Goal: Information Seeking & Learning: Understand process/instructions

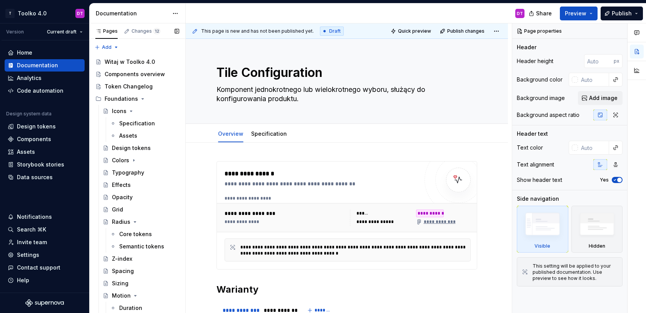
scroll to position [737, 0]
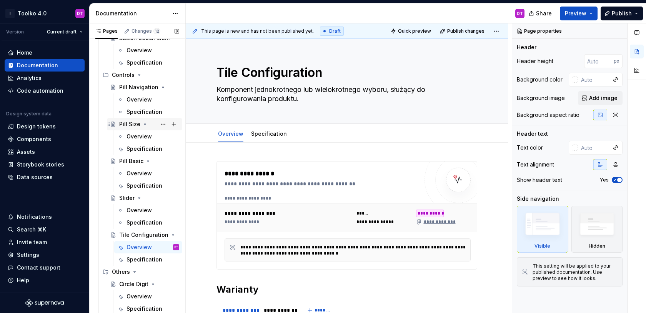
click at [129, 123] on div "Pill Size" at bounding box center [129, 124] width 21 height 8
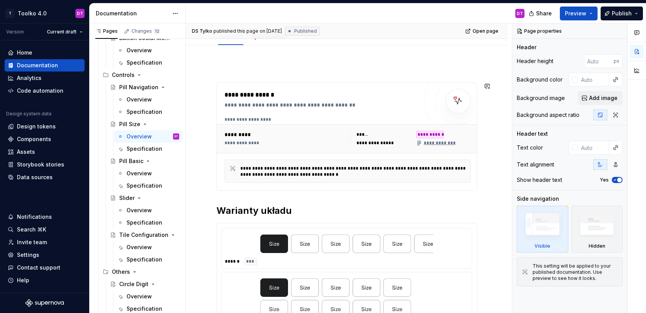
scroll to position [128, 0]
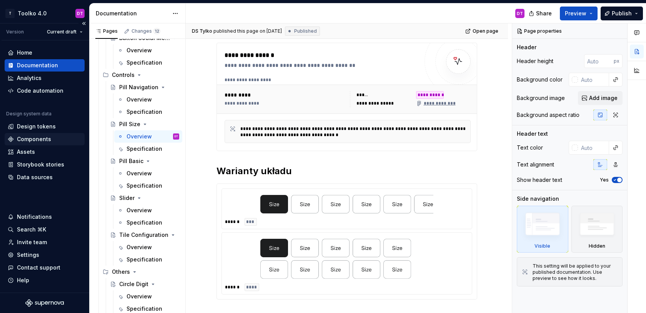
click at [37, 138] on div "Components" at bounding box center [34, 139] width 34 height 8
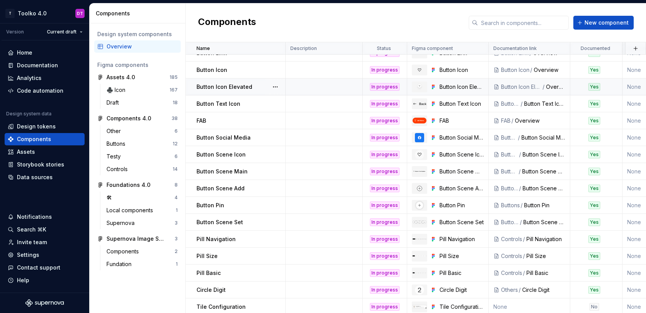
scroll to position [46, 0]
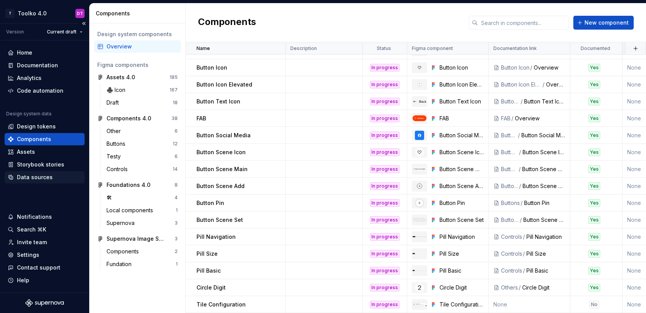
click at [41, 175] on div "Data sources" at bounding box center [35, 177] width 36 height 8
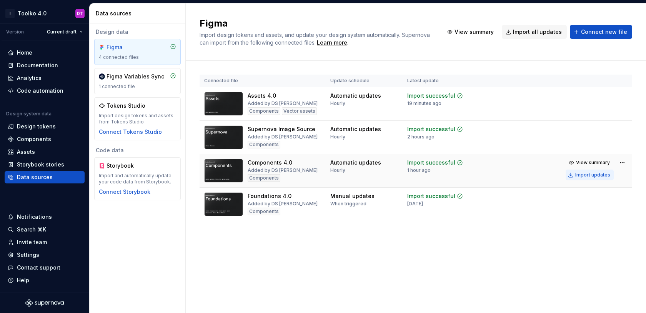
click at [584, 175] on div "Import updates" at bounding box center [592, 175] width 35 height 6
click at [35, 139] on div "Components" at bounding box center [34, 139] width 34 height 8
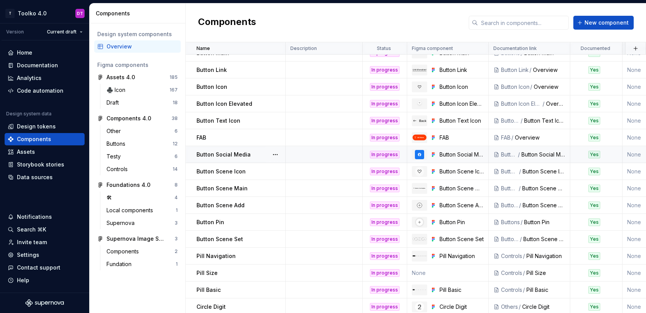
scroll to position [46, 0]
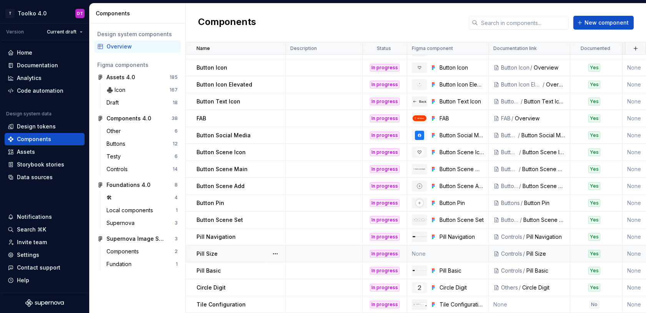
click at [210, 255] on p "Pill Size" at bounding box center [206, 254] width 21 height 8
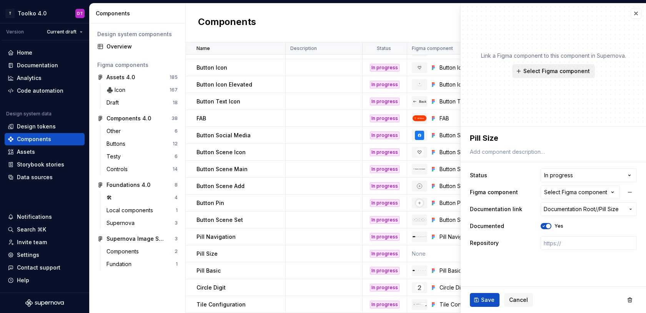
click at [543, 69] on span "Select Figma component" at bounding box center [556, 71] width 66 height 8
type textarea "*"
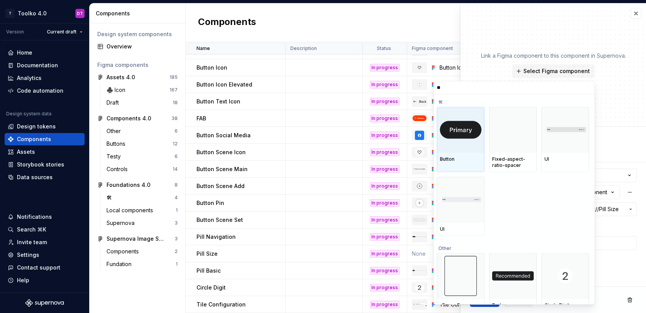
type input "***"
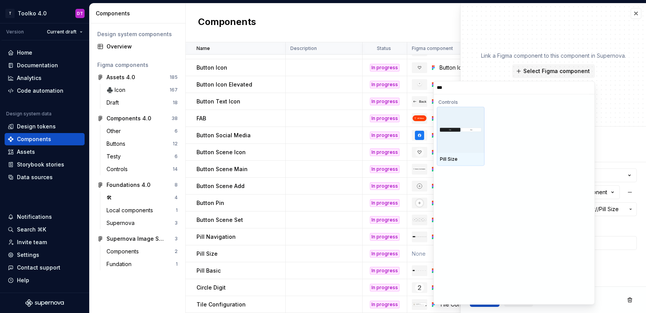
click at [468, 130] on img at bounding box center [461, 130] width 42 height 4
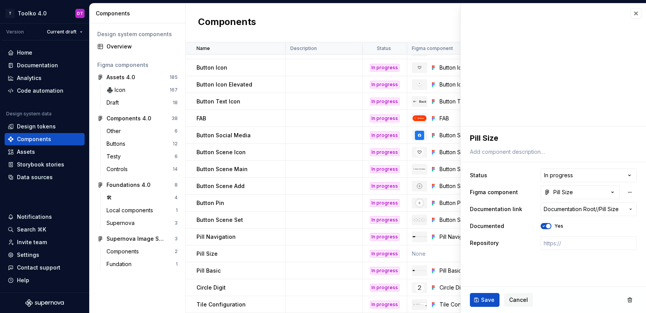
click at [482, 301] on ul "No internet connection. Reconnect to ensure all of your changes are synced. Suc…" at bounding box center [551, 307] width 189 height 12
click at [480, 299] on button "Save" at bounding box center [485, 300] width 30 height 14
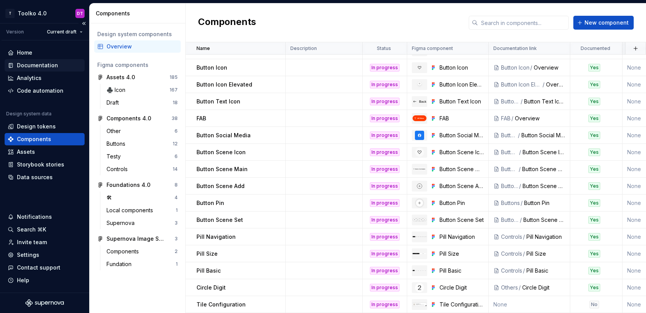
click at [35, 61] on div "Documentation" at bounding box center [45, 65] width 80 height 12
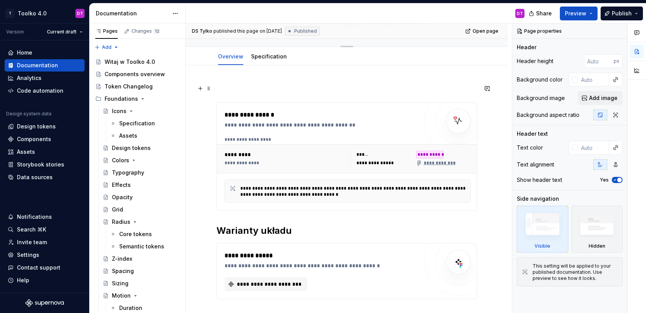
type textarea "*"
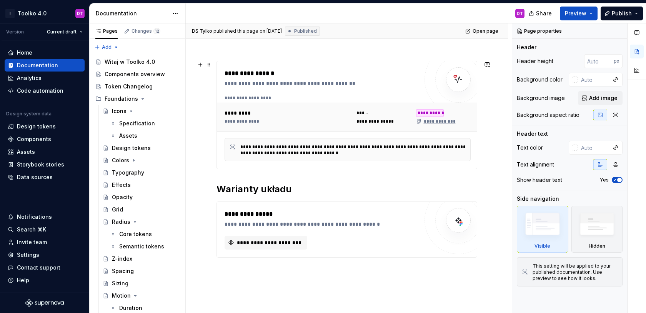
scroll to position [111, 0]
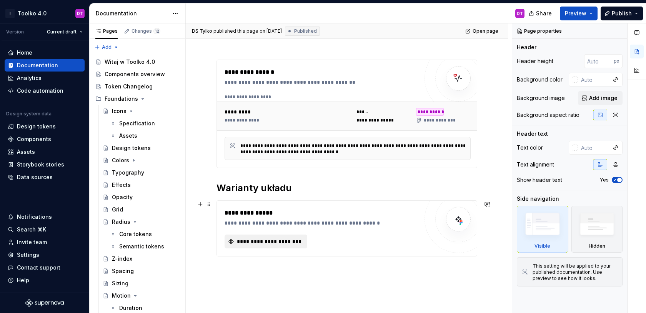
click at [269, 236] on button "**********" at bounding box center [265, 241] width 83 height 14
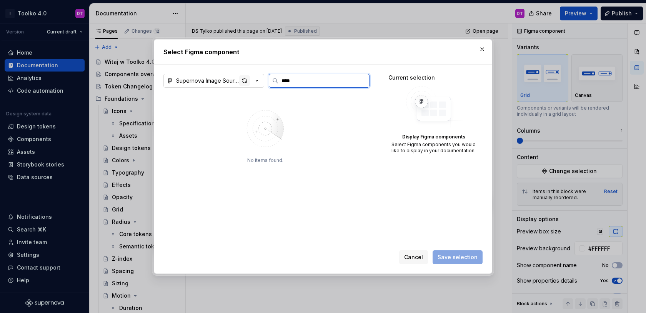
type input "****"
click at [249, 77] on div "button" at bounding box center [244, 80] width 11 height 11
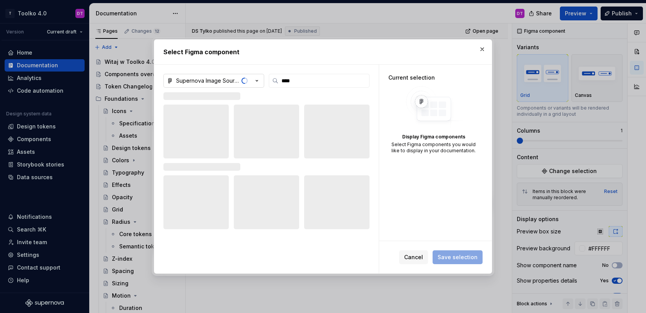
click at [257, 82] on icon "button" at bounding box center [257, 81] width 8 height 8
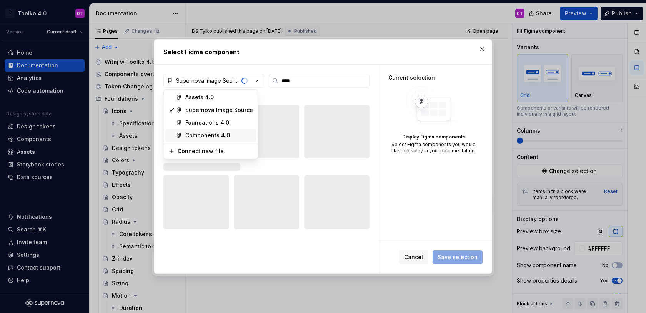
click at [220, 134] on div "Components 4.0" at bounding box center [207, 135] width 45 height 8
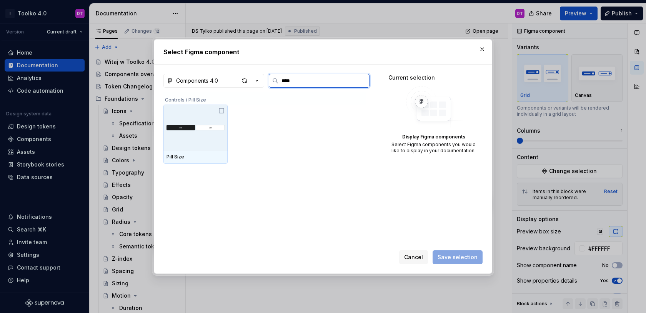
click at [202, 137] on div at bounding box center [195, 128] width 64 height 46
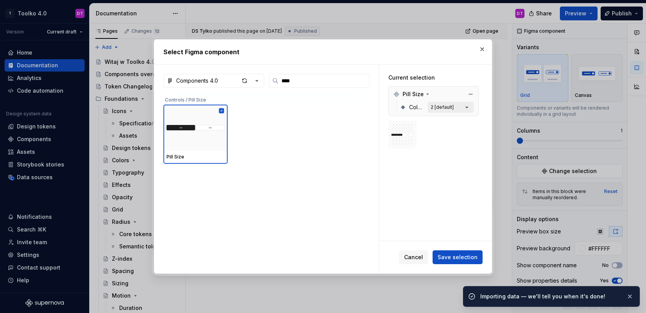
click at [453, 107] on div "2 [default]" at bounding box center [441, 107] width 23 height 6
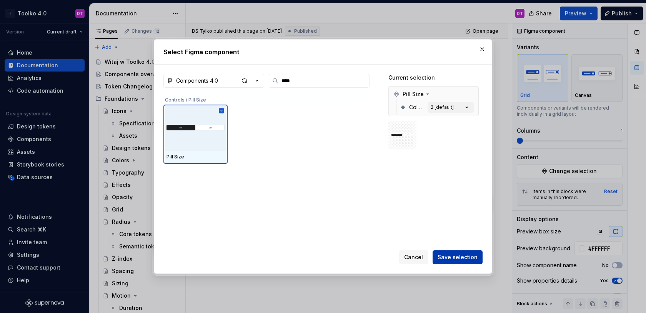
click at [455, 255] on span "Save selection" at bounding box center [457, 257] width 40 height 8
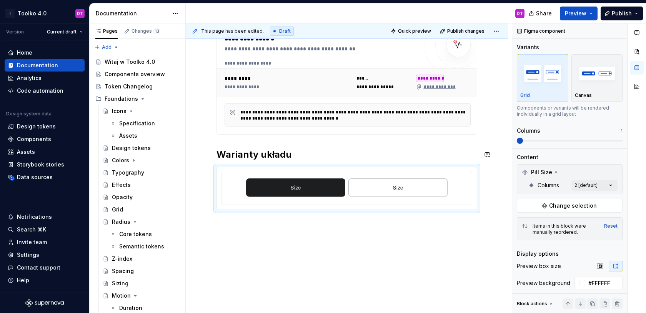
scroll to position [162, 0]
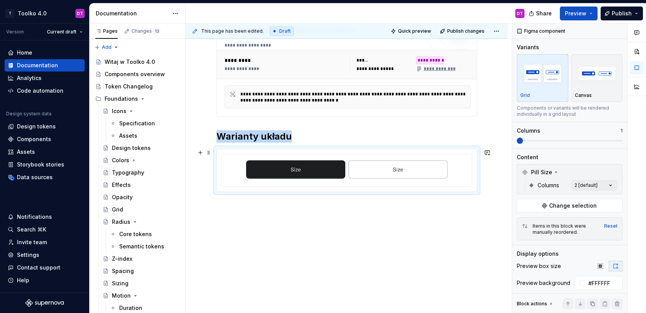
click at [347, 159] on div at bounding box center [347, 169] width 244 height 25
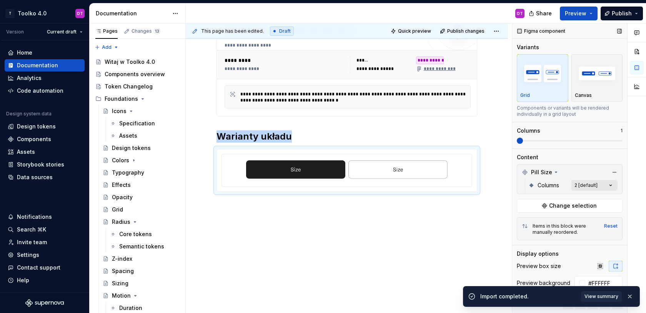
click at [588, 183] on div "Comments Open comments No comments yet Select ‘Comment’ from the block context …" at bounding box center [579, 168] width 134 height 290
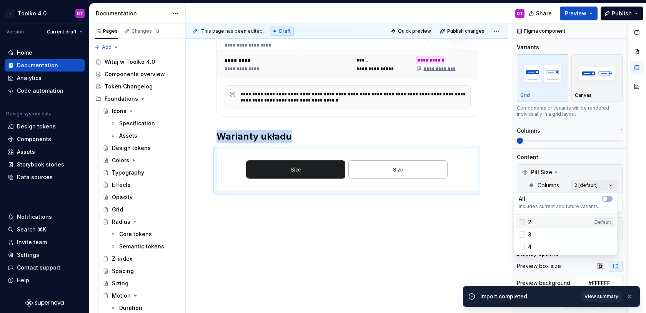
click at [524, 221] on div at bounding box center [521, 222] width 6 height 6
click at [524, 236] on div at bounding box center [521, 234] width 6 height 6
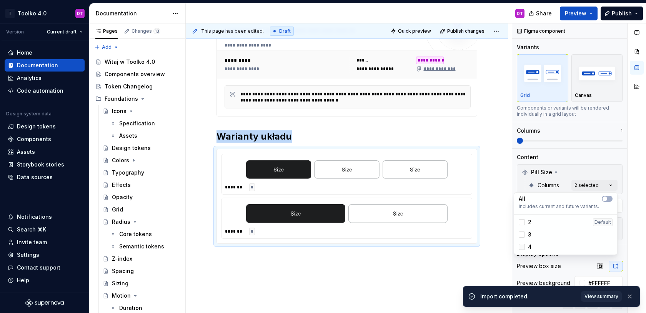
click at [524, 246] on div at bounding box center [521, 247] width 6 height 6
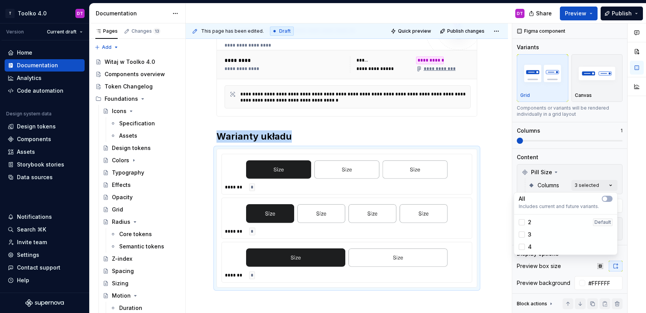
click at [433, 131] on html "T Toolko 4.0 DT Version Current draft Home Documentation Analytics Code automat…" at bounding box center [323, 156] width 646 height 313
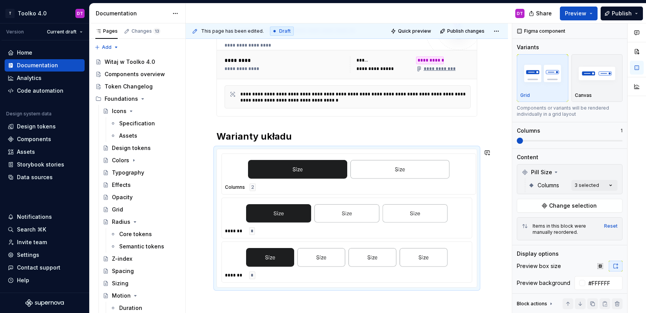
drag, startPoint x: 228, startPoint y: 259, endPoint x: 229, endPoint y: 159, distance: 99.9
click at [229, 159] on body "T Toolko 4.0 DT Version Current draft Home Documentation Analytics Code automat…" at bounding box center [323, 156] width 646 height 313
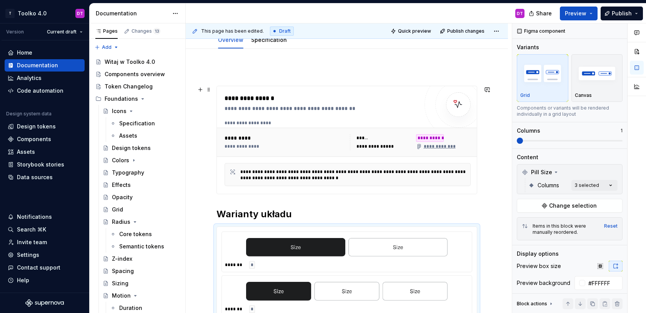
scroll to position [78, 0]
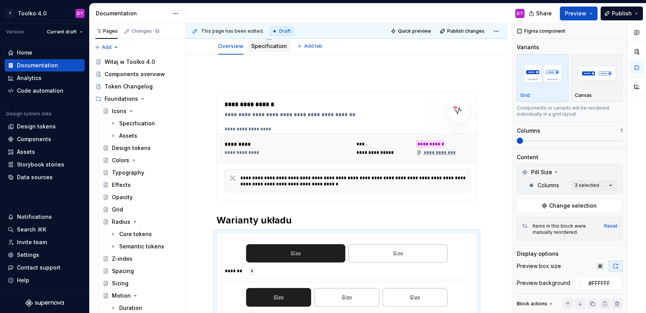
click at [262, 46] on link "Specification" at bounding box center [269, 46] width 36 height 7
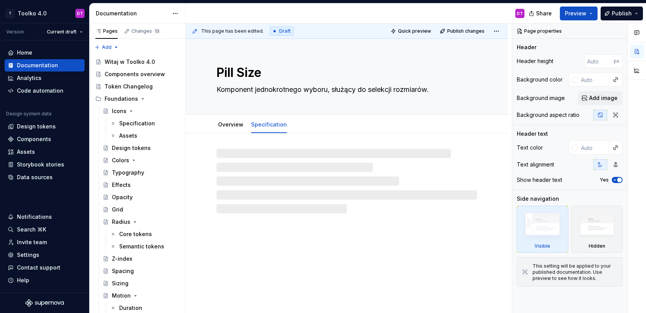
type textarea "*"
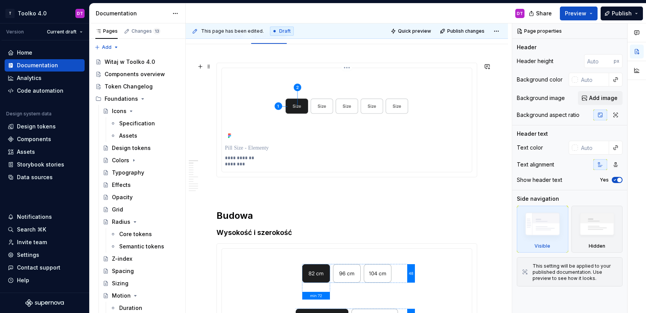
scroll to position [90, 0]
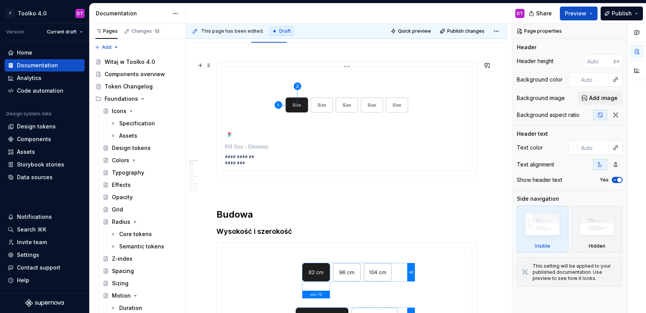
click at [349, 67] on html "T Toolko 4.0 DT Version Current draft Home Documentation Analytics Code automat…" at bounding box center [323, 156] width 646 height 313
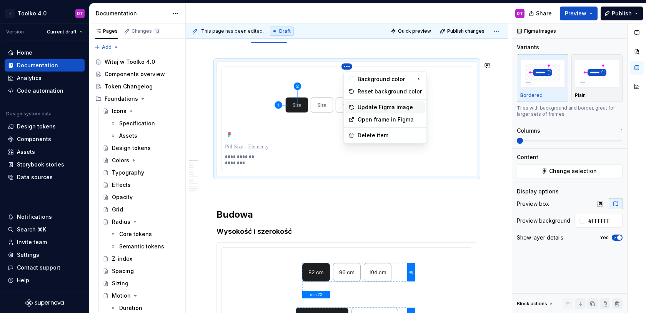
click at [367, 107] on div "Update Figma image" at bounding box center [389, 107] width 64 height 8
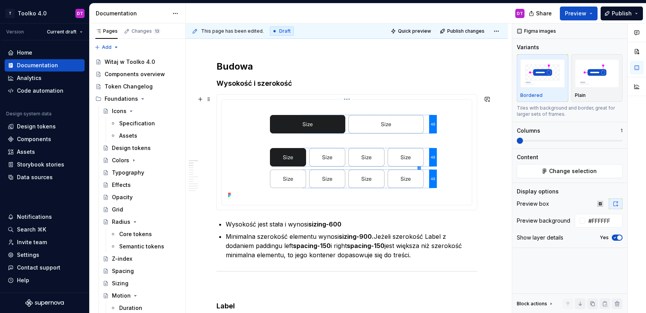
scroll to position [235, 0]
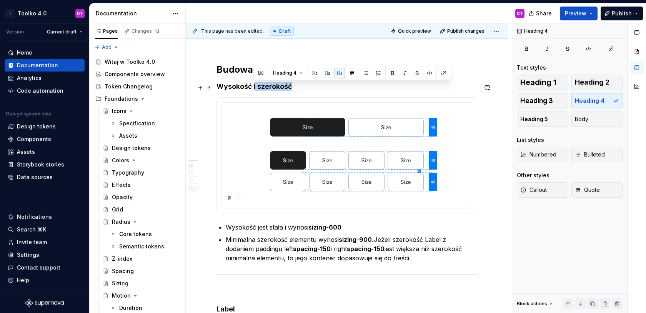
drag, startPoint x: 253, startPoint y: 85, endPoint x: 340, endPoint y: 87, distance: 87.6
click at [340, 87] on h4 "Wysokość i szerokość" at bounding box center [346, 86] width 261 height 9
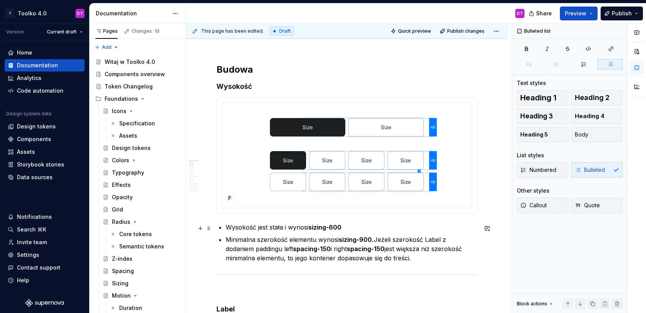
click at [257, 227] on p "Wysokość jest stała i wynosi sizing-600" at bounding box center [351, 226] width 251 height 9
click at [390, 225] on p "Wysokość jednego rzędu jest stała i wynosi sizing-600" at bounding box center [351, 226] width 251 height 9
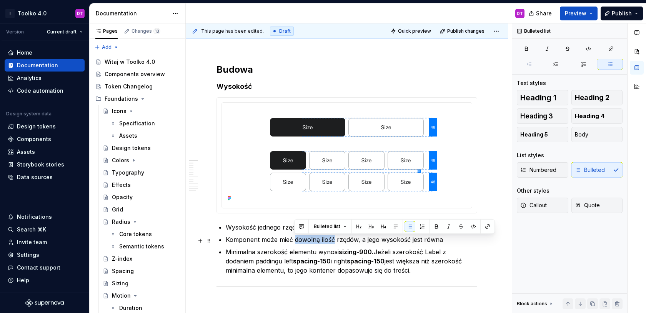
drag, startPoint x: 293, startPoint y: 238, endPoint x: 333, endPoint y: 239, distance: 40.0
click at [333, 239] on p "Komponent może mieć dowolną ilość rzędów, a jego wysokość jest równa" at bounding box center [351, 239] width 251 height 9
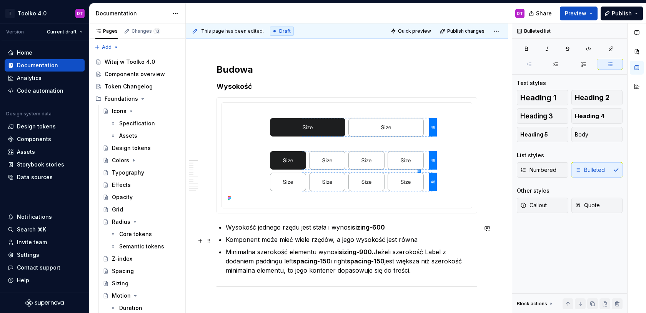
click at [421, 241] on p "Komponent może mieć wiele rzędów, a jego wysokość jest równa" at bounding box center [351, 239] width 251 height 9
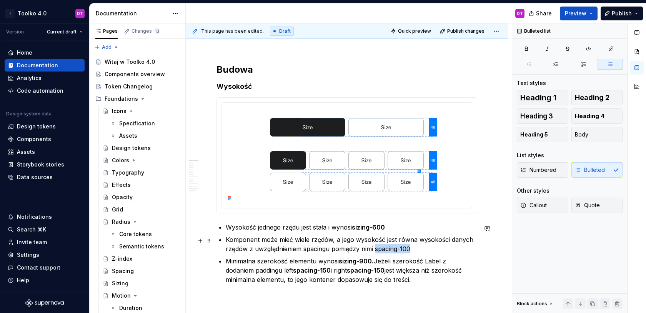
click at [376, 250] on p "Komponent może mieć wiele rzędów, a jego wysokość jest równa wysokości danych r…" at bounding box center [351, 244] width 251 height 18
click at [360, 273] on strong "spacing-150" at bounding box center [366, 270] width 38 height 8
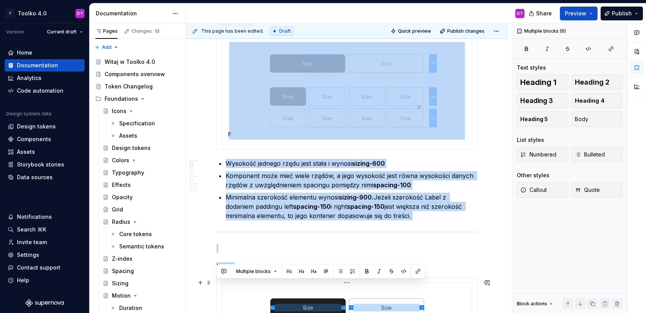
scroll to position [310, 0]
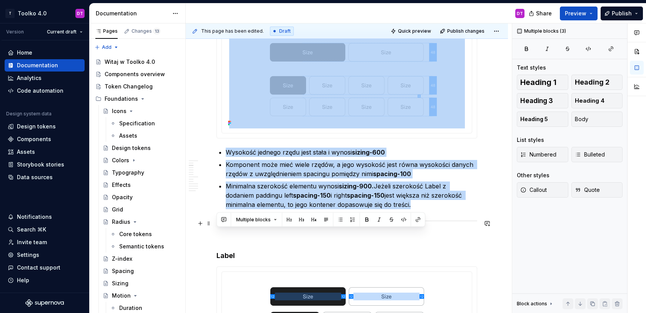
drag, startPoint x: 216, startPoint y: 66, endPoint x: 437, endPoint y: 222, distance: 270.4
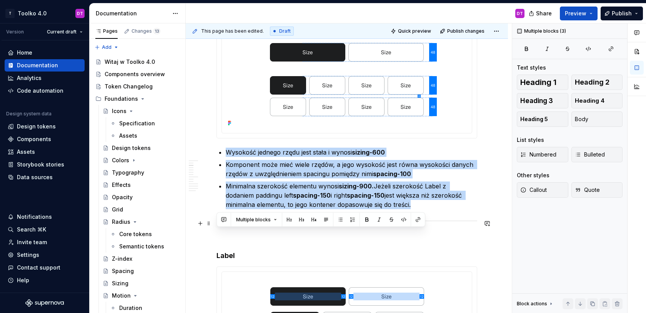
click at [437, 222] on div at bounding box center [346, 220] width 261 height 5
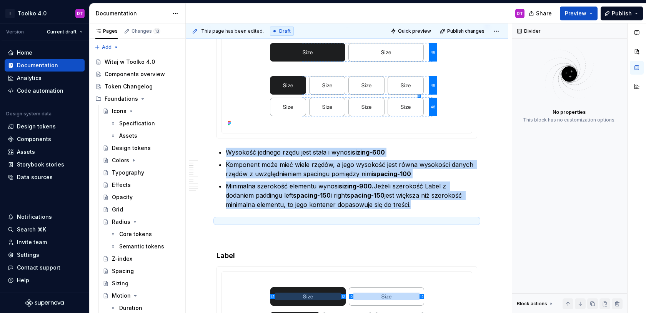
scroll to position [277, 0]
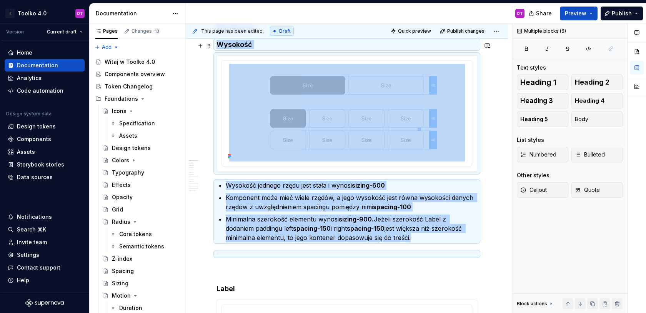
scroll to position [233, 0]
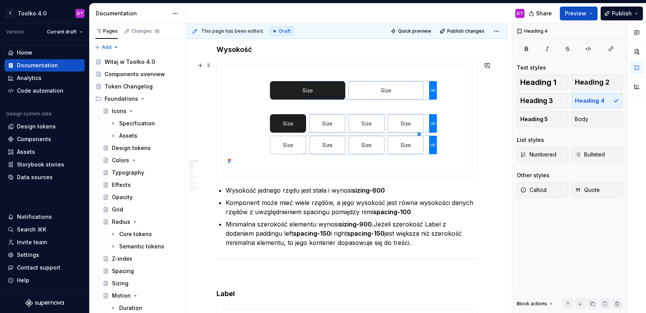
scroll to position [281, 0]
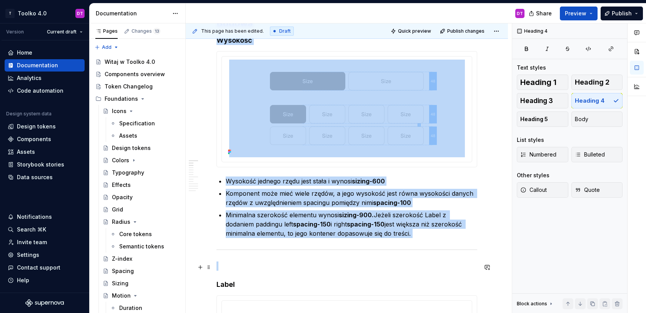
click at [325, 265] on p at bounding box center [346, 265] width 261 height 9
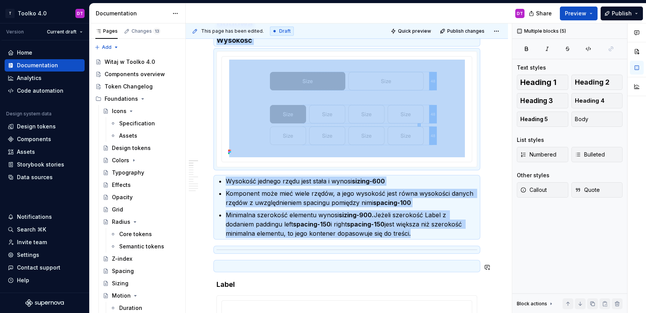
copy div "Budowa Wysokość Wysokość jednego rzędu jest stała i wynosi sizing-600 Komponent…"
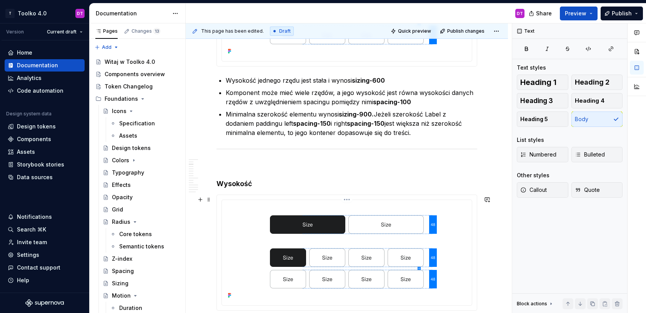
scroll to position [381, 0]
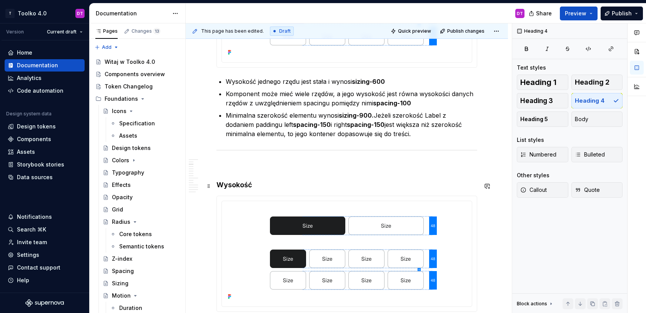
click at [230, 184] on h4 "Wysokość" at bounding box center [346, 184] width 261 height 9
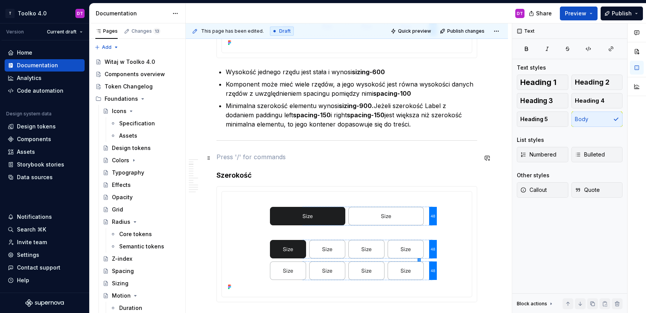
click at [239, 158] on p at bounding box center [346, 156] width 261 height 9
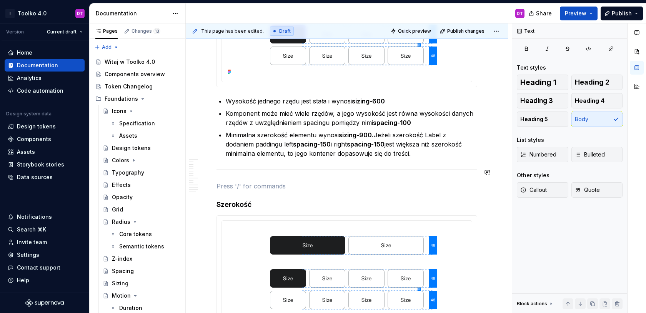
scroll to position [360, 0]
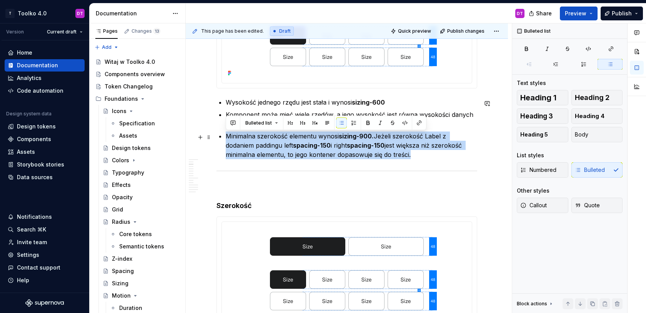
drag, startPoint x: 382, startPoint y: 158, endPoint x: 227, endPoint y: 138, distance: 156.2
click at [227, 138] on p "Minimalna szerokość elementu wynosi sizing-900. Jeżeli szerokość Label z dodani…" at bounding box center [351, 145] width 251 height 28
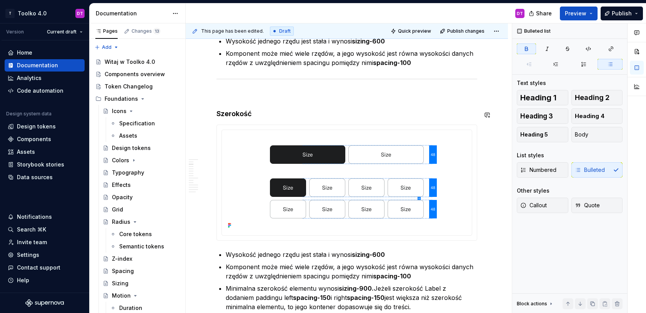
scroll to position [445, 0]
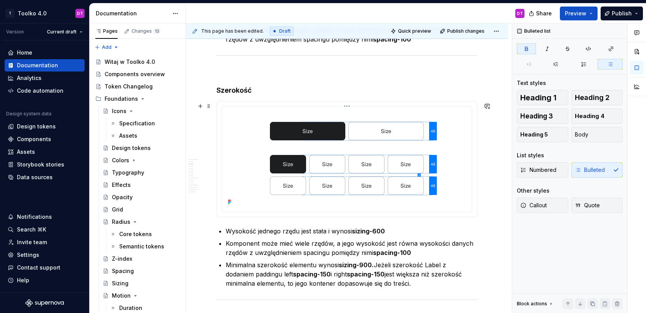
click at [329, 172] on img at bounding box center [347, 159] width 236 height 98
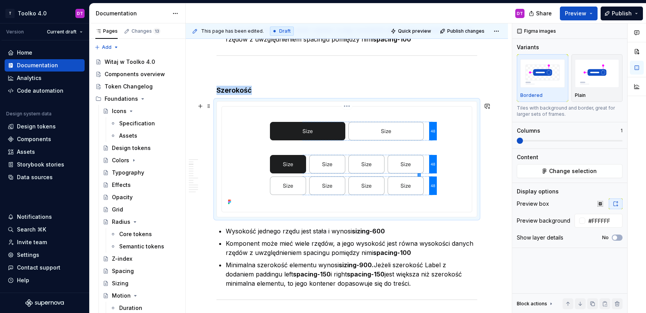
click at [350, 109] on html "T Toolko 4.0 DT Version Current draft Home Documentation Analytics Code automat…" at bounding box center [323, 156] width 646 height 313
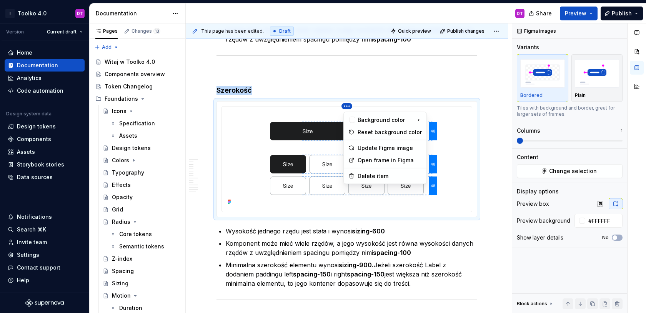
click at [581, 171] on div "Comments Open comments No comments yet Select ‘Comment’ from the block context …" at bounding box center [579, 168] width 134 height 290
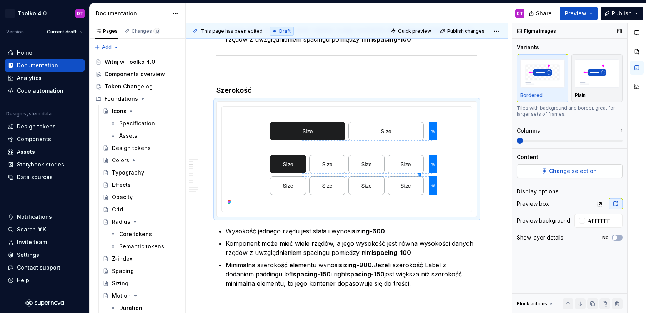
click at [576, 172] on span "Change selection" at bounding box center [573, 171] width 48 height 8
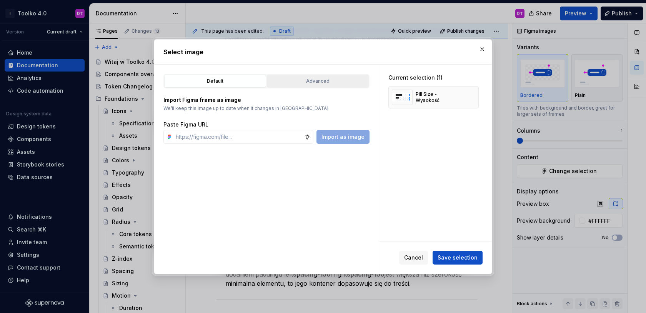
click at [308, 78] on div "Advanced" at bounding box center [317, 81] width 96 height 8
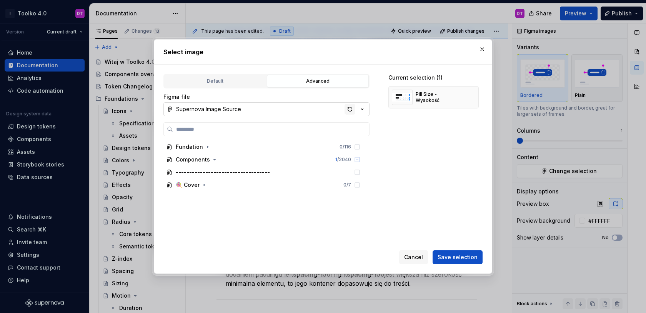
click at [352, 111] on div "button" at bounding box center [349, 109] width 11 height 11
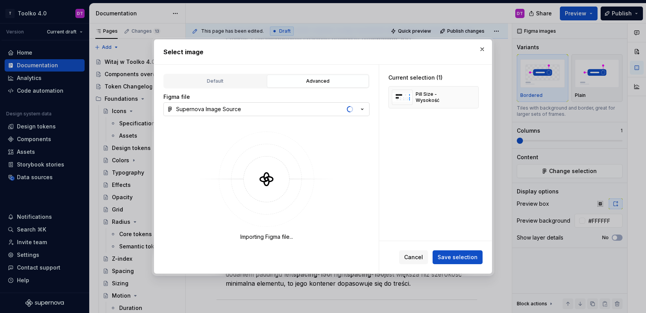
type textarea "*"
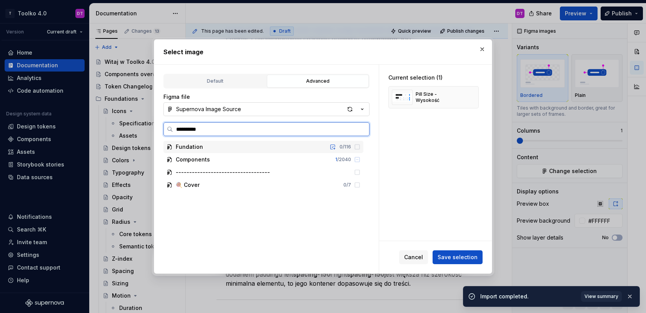
type input "**********"
type textarea "*"
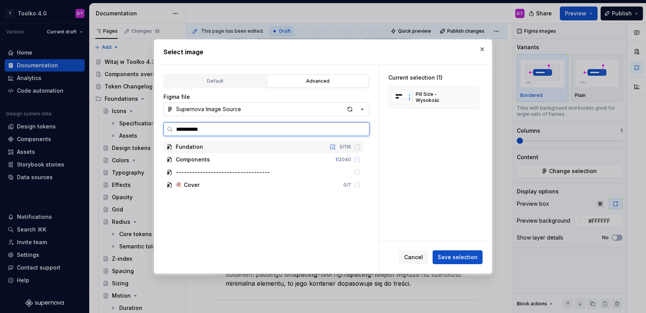
type input "**********"
type textarea "*"
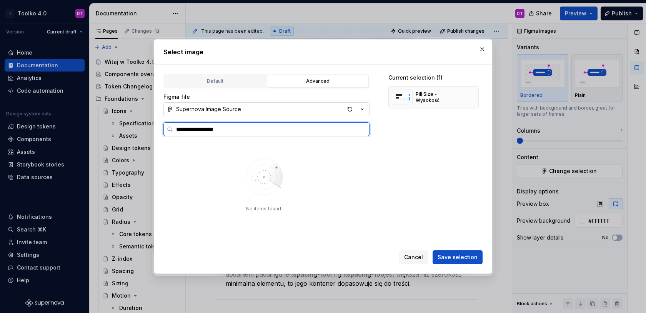
click at [196, 127] on input "**********" at bounding box center [271, 129] width 196 height 8
type input "**********"
click at [360, 159] on icon at bounding box center [357, 159] width 6 height 6
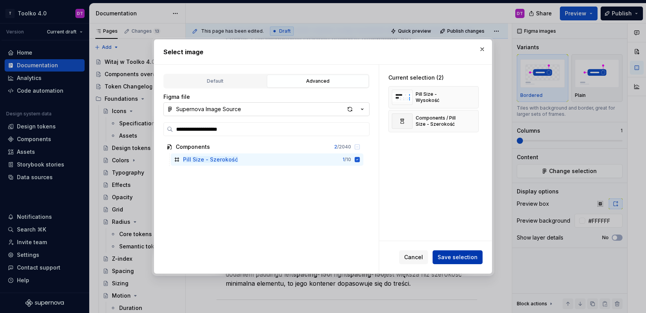
click at [475, 255] on span "Save selection" at bounding box center [457, 257] width 40 height 8
click at [473, 95] on button "button" at bounding box center [469, 97] width 11 height 11
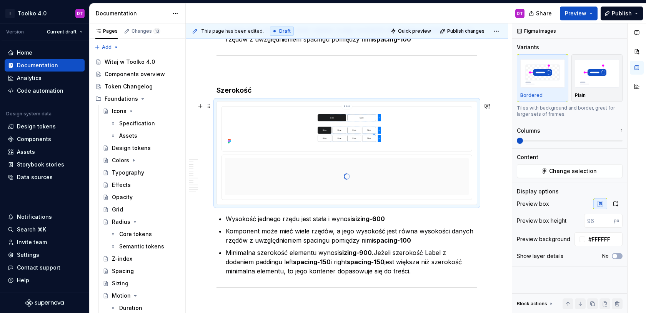
click at [349, 107] on html "T Toolko 4.0 DT Version Current draft Home Documentation Analytics Code automat…" at bounding box center [323, 156] width 646 height 313
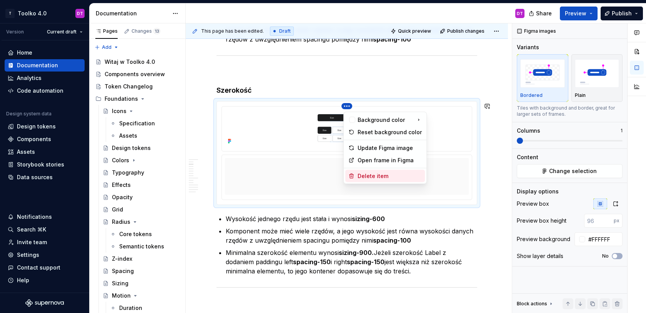
click at [367, 175] on div "Delete item" at bounding box center [389, 176] width 64 height 8
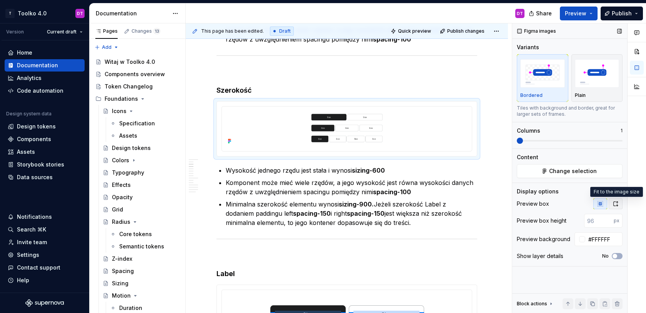
click at [616, 205] on icon "button" at bounding box center [615, 204] width 6 height 6
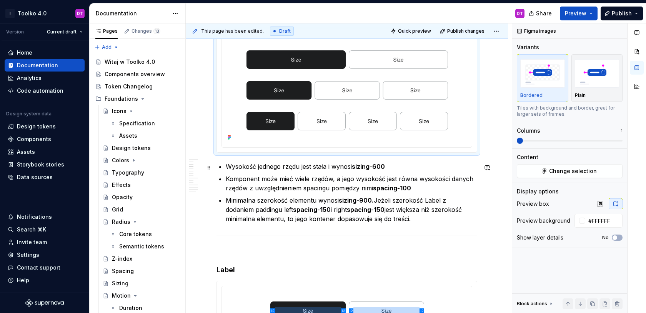
scroll to position [517, 0]
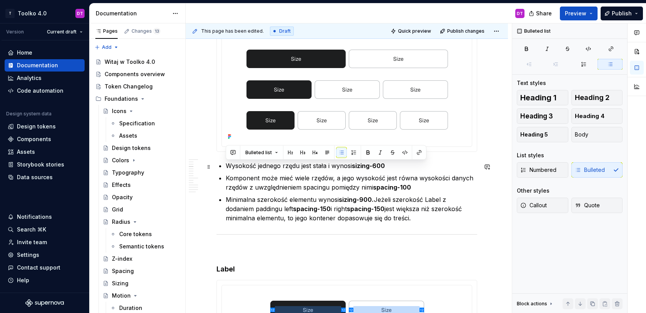
drag, startPoint x: 390, startPoint y: 166, endPoint x: 226, endPoint y: 167, distance: 164.5
click at [226, 167] on p "Wysokość jednego rzędu jest stała i wynosi sizing-600" at bounding box center [351, 165] width 251 height 9
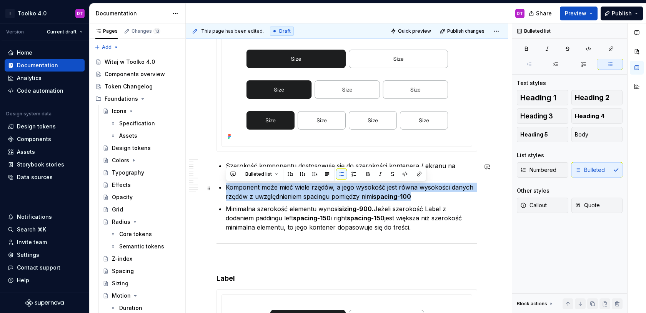
drag, startPoint x: 421, startPoint y: 201, endPoint x: 222, endPoint y: 188, distance: 199.9
click at [226, 188] on li "Komponent może mieć wiele rzędów, a jego wysokość jest równa wysokości danych r…" at bounding box center [351, 192] width 251 height 18
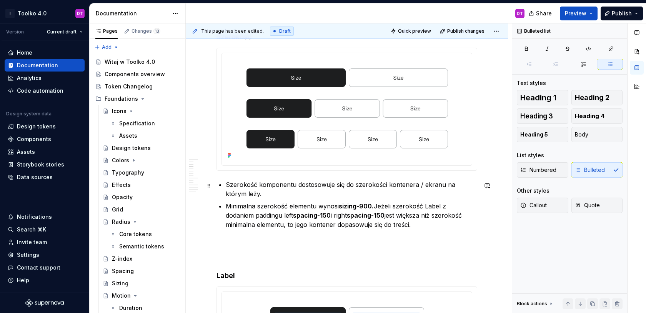
scroll to position [494, 0]
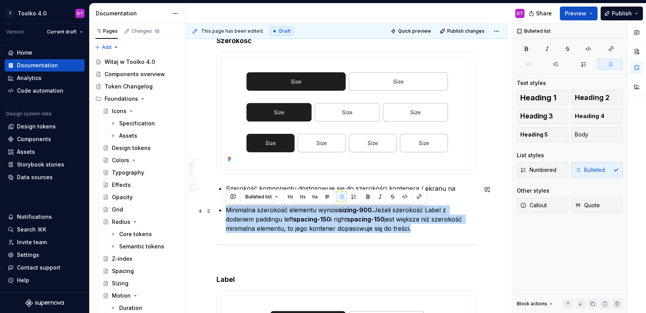
drag, startPoint x: 380, startPoint y: 230, endPoint x: 225, endPoint y: 213, distance: 156.2
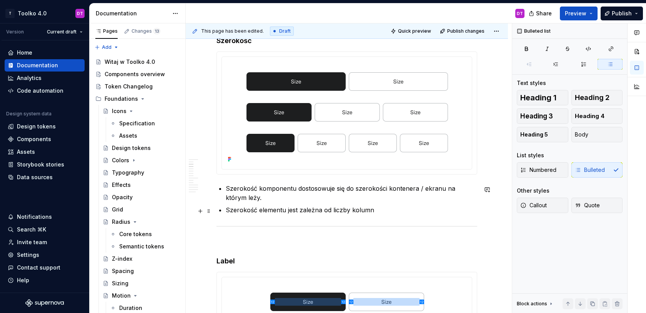
click at [323, 209] on p "Szerokość elementu jest zależna od liczby kolumn" at bounding box center [351, 209] width 251 height 9
click at [332, 209] on p "Szerokość elementu jest zależna od liczby kolumn" at bounding box center [351, 209] width 251 height 9
click at [408, 211] on p "Szerokość elementu jest zależna od wariantu (liczby kolumn" at bounding box center [351, 209] width 251 height 9
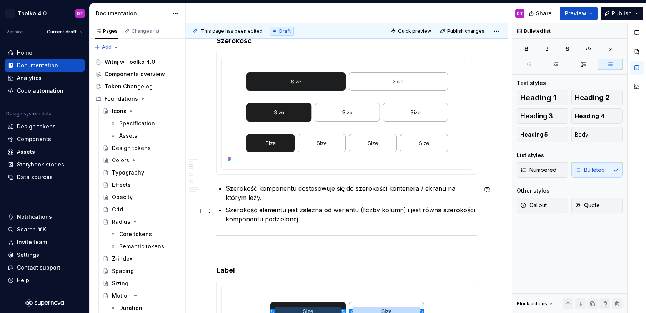
click at [264, 220] on p "Szerokość elementu jest zależna od wariantu (liczby kolumn) i jest równa szerok…" at bounding box center [351, 214] width 251 height 18
click at [448, 221] on p "Szerokość elementu jest zależna od wariantu (liczby kolumn) i jest równa szerok…" at bounding box center [351, 214] width 251 height 18
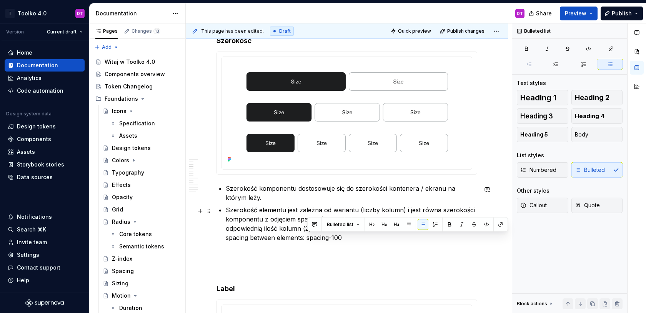
click at [307, 238] on p "Szerokość elementu jest zależna od wariantu (liczby kolumn) i jest równa szerok…" at bounding box center [351, 223] width 251 height 37
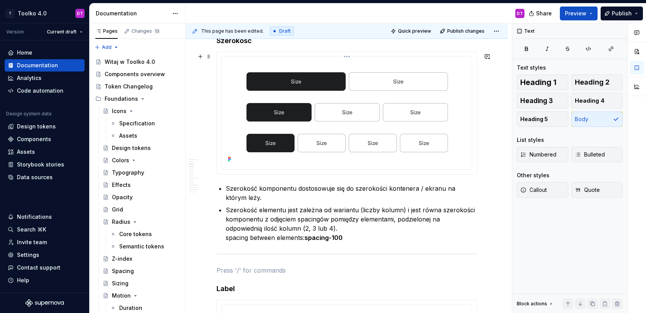
click at [347, 58] on html "T Toolko 4.0 DT Version Current draft Home Documentation Analytics Code automat…" at bounding box center [323, 156] width 646 height 313
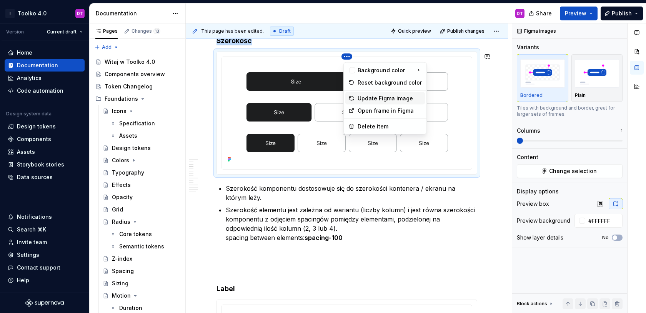
click at [367, 98] on div "Update Figma image" at bounding box center [389, 99] width 64 height 8
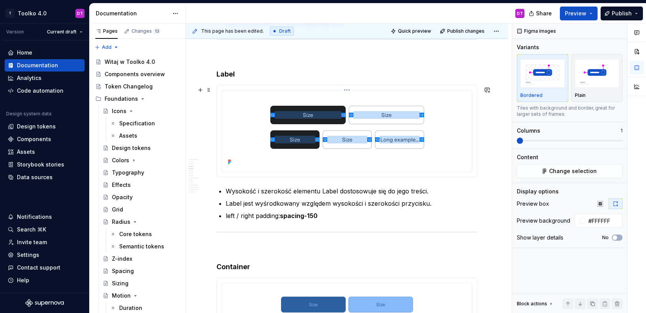
scroll to position [707, 0]
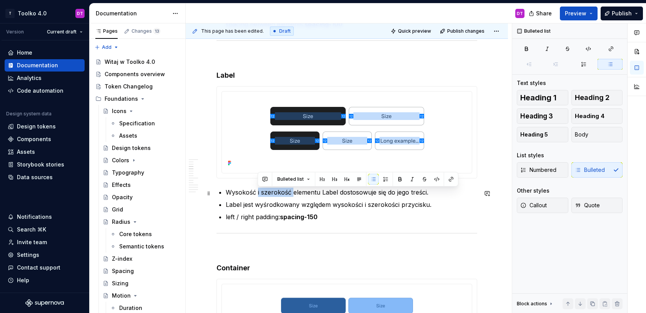
drag, startPoint x: 257, startPoint y: 193, endPoint x: 293, endPoint y: 193, distance: 36.1
click at [293, 193] on p "Wysokość i szerokość elementu Label dostosowuje się do jego treści." at bounding box center [351, 192] width 251 height 9
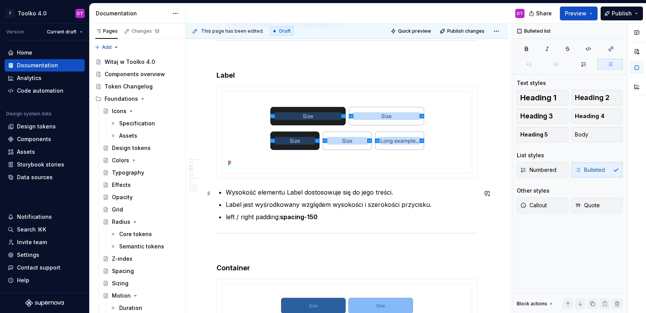
click at [401, 192] on p "Wysokość elementu Label dostosowuje się do jego treści." at bounding box center [351, 192] width 251 height 9
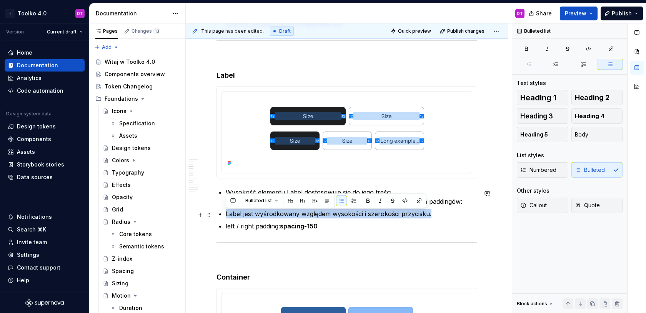
drag, startPoint x: 443, startPoint y: 214, endPoint x: 222, endPoint y: 215, distance: 221.0
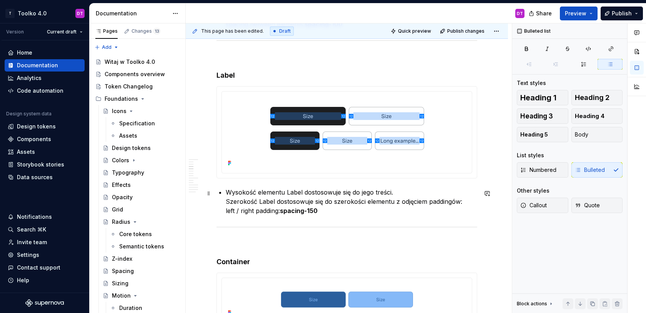
click at [331, 212] on p "Wysokość elementu Label dostosowuje się do jego treści. Szerokość Label dostoso…" at bounding box center [351, 202] width 251 height 28
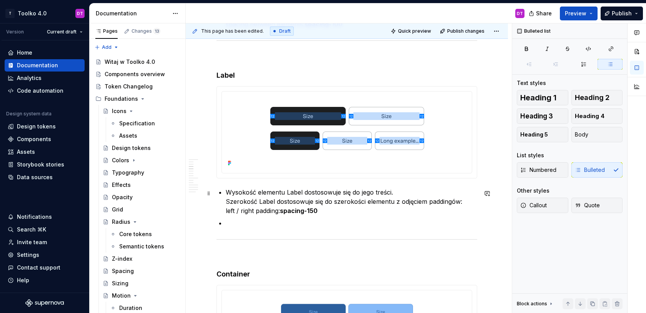
click at [268, 192] on p "Wysokość elementu Label dostosowuje się do jego treści. Szerokość Label dostoso…" at bounding box center [351, 202] width 251 height 28
click at [234, 219] on p at bounding box center [351, 222] width 251 height 9
click at [341, 223] on p "Jeżeli treść nie mieści się w 1 linii Label, to ucina się z dodaniem 3 kropek." at bounding box center [351, 222] width 251 height 9
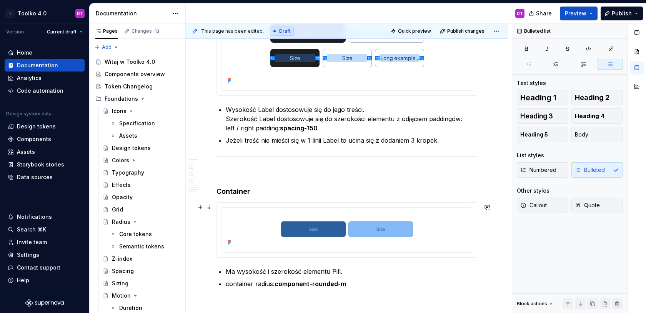
scroll to position [794, 0]
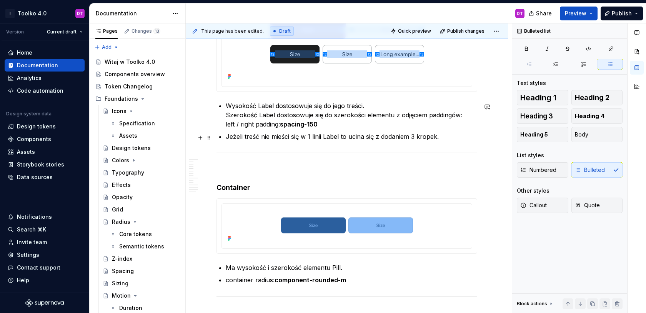
click at [437, 138] on p "Jeżeli treść nie mieści się w 1 linii Label to ucina się z dodaniem 3 kropek." at bounding box center [351, 136] width 251 height 9
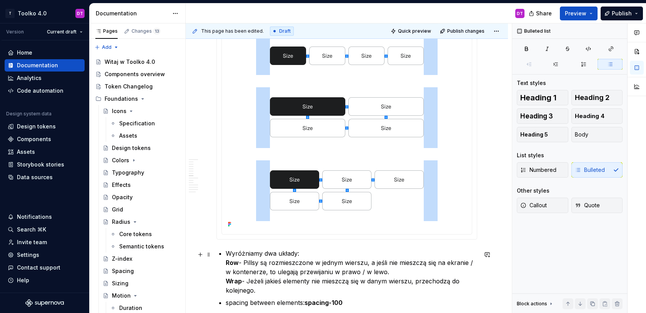
scroll to position [1506, 0]
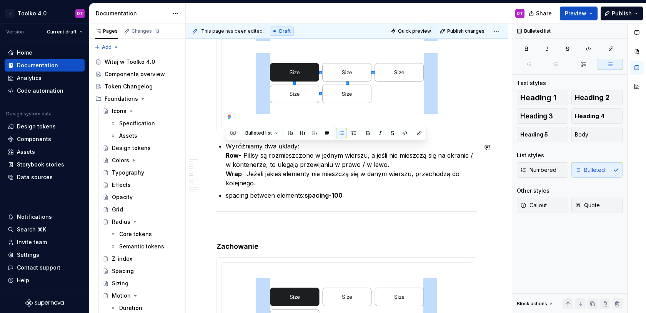
drag, startPoint x: 261, startPoint y: 186, endPoint x: 220, endPoint y: 140, distance: 61.8
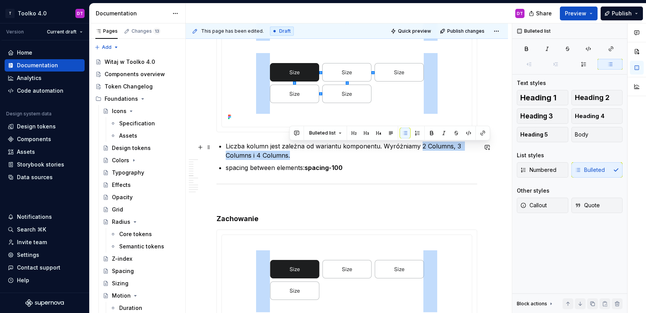
drag, startPoint x: 420, startPoint y: 146, endPoint x: 430, endPoint y: 156, distance: 13.6
click at [430, 156] on p "Liczba kolumn jest zależna od wariantu komponentu. Wyróżniamy 2 Columns, 3 Colu…" at bounding box center [351, 150] width 251 height 18
click at [297, 155] on p "Liczba kolumn jest zależna od wariantu komponentu. Wyróżniamy 2 Columns, 3 Colu…" at bounding box center [351, 150] width 251 height 18
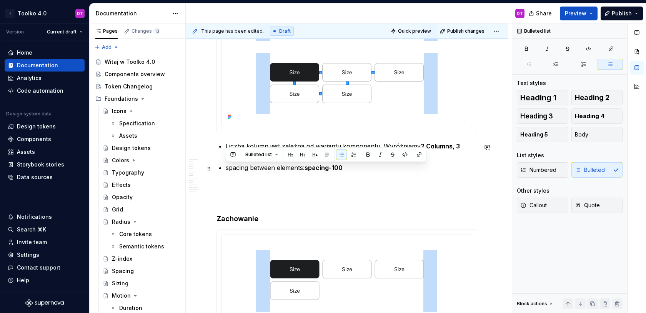
drag, startPoint x: 354, startPoint y: 169, endPoint x: 225, endPoint y: 169, distance: 128.7
click at [226, 169] on p "spacing between elements: spacing-100" at bounding box center [351, 167] width 251 height 9
copy p "spacing between elements: spacing-100"
click at [351, 169] on p "spacing between elements: spacing-100" at bounding box center [351, 167] width 251 height 9
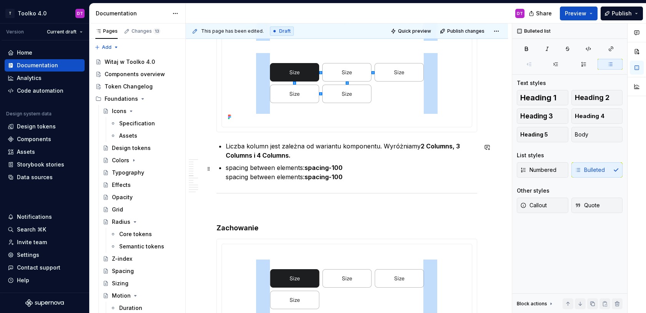
click at [291, 179] on p "spacing between elements: spacing-100 spacing between elements: spacing-100" at bounding box center [351, 172] width 251 height 18
click at [327, 177] on strong "spacing-100" at bounding box center [312, 177] width 38 height 8
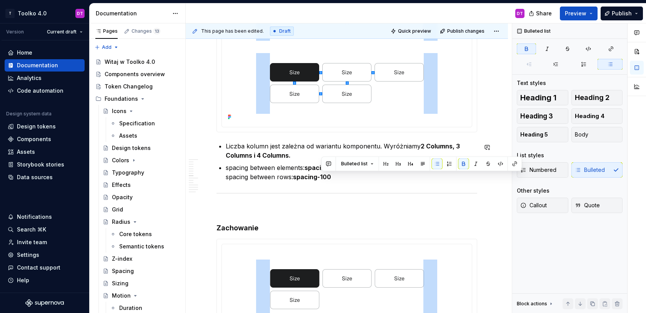
click at [287, 169] on p "spacing between elements: spacing-100 spacing between rows: spacing-100" at bounding box center [351, 172] width 251 height 18
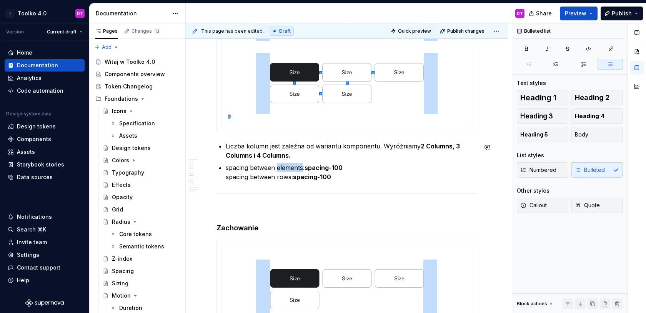
click at [287, 169] on p "spacing between elements: spacing-100 spacing between rows: spacing-100" at bounding box center [351, 172] width 251 height 18
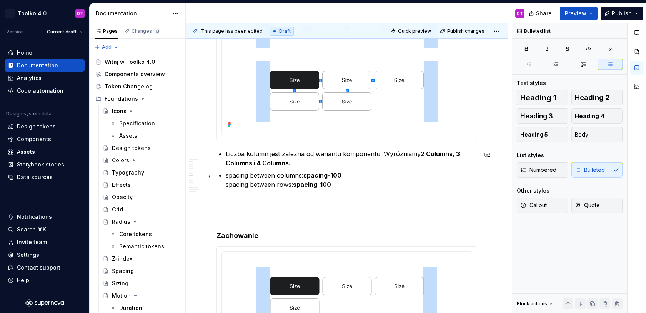
scroll to position [1498, 0]
click at [306, 165] on p "Liczba kolumn jest zależna od wariantu komponentu. Wyróżniamy 2 Columns, 3 Colu…" at bounding box center [351, 158] width 251 height 18
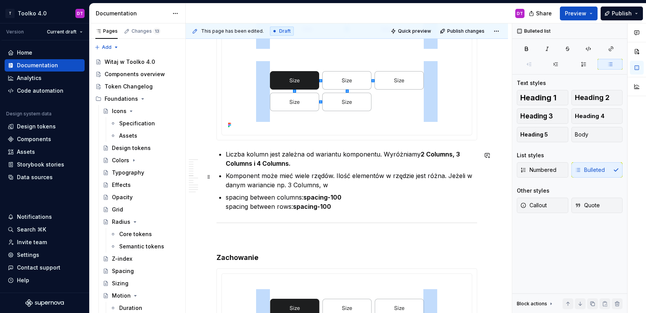
click at [391, 175] on p "Komponent może mieć wiele rzędów. Ilość elementów w rzędzie jest różna. Jeżeli …" at bounding box center [351, 180] width 251 height 18
click at [445, 177] on p "Komponent może mieć wiele rzędów. Ilość elementów w ostatnim rzędzie jest różna…" at bounding box center [351, 180] width 251 height 18
click at [381, 186] on p "Komponent może mieć wiele rzędów. Ilość elementów w ostatnim rzędzie może być r…" at bounding box center [351, 180] width 251 height 18
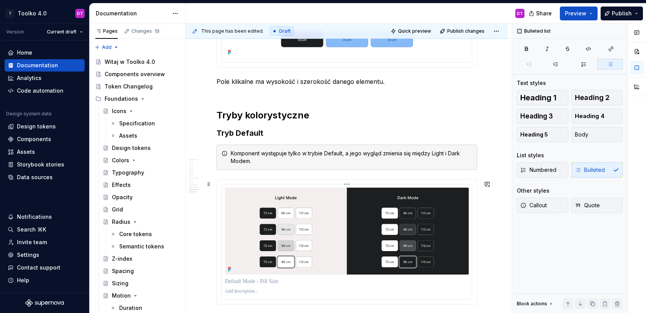
scroll to position [2525, 0]
type textarea "*"
